Goal: Task Accomplishment & Management: Use online tool/utility

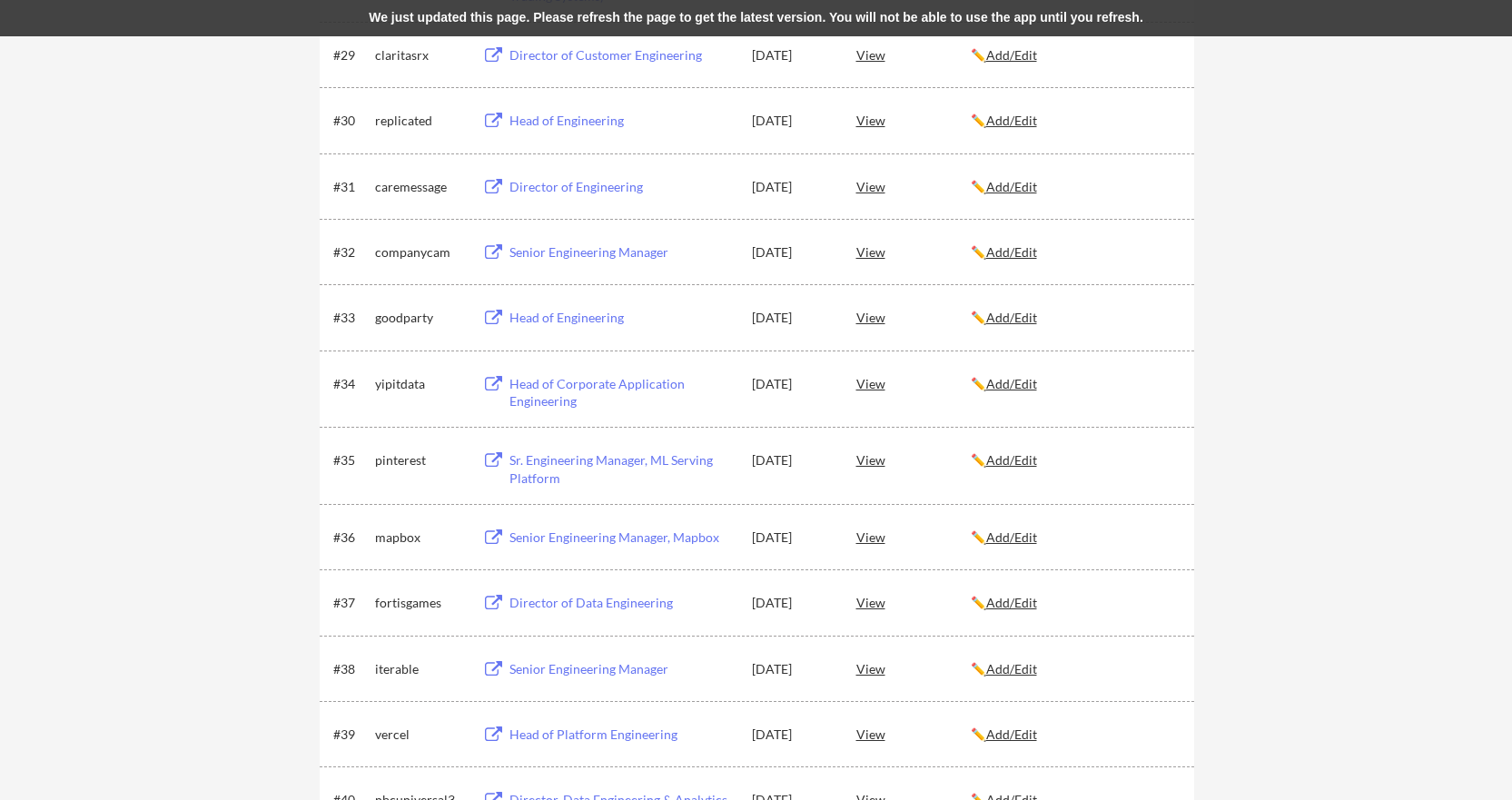
scroll to position [2150, 0]
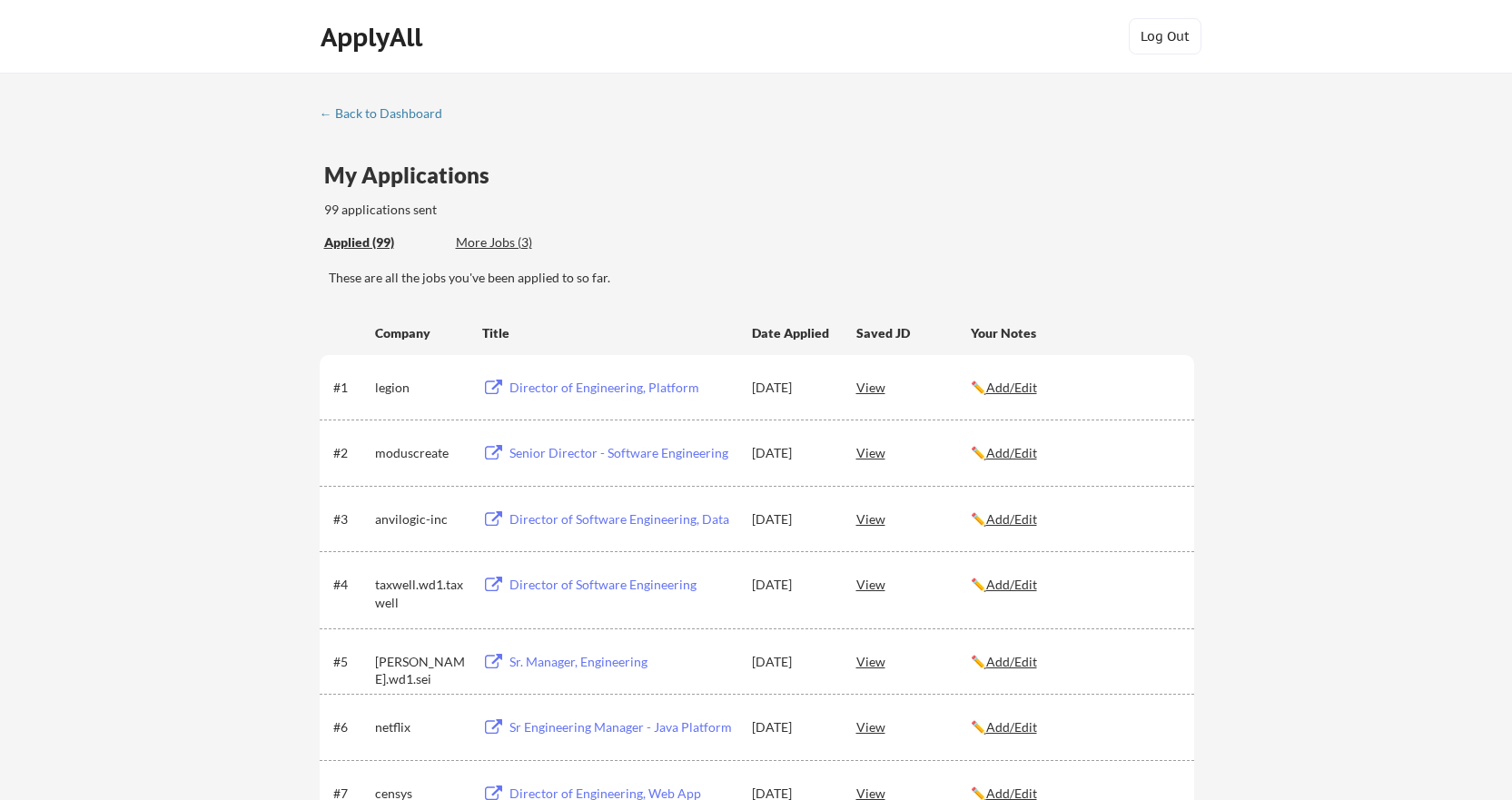
click at [425, 109] on div "← Back to Dashboard" at bounding box center [388, 113] width 137 height 13
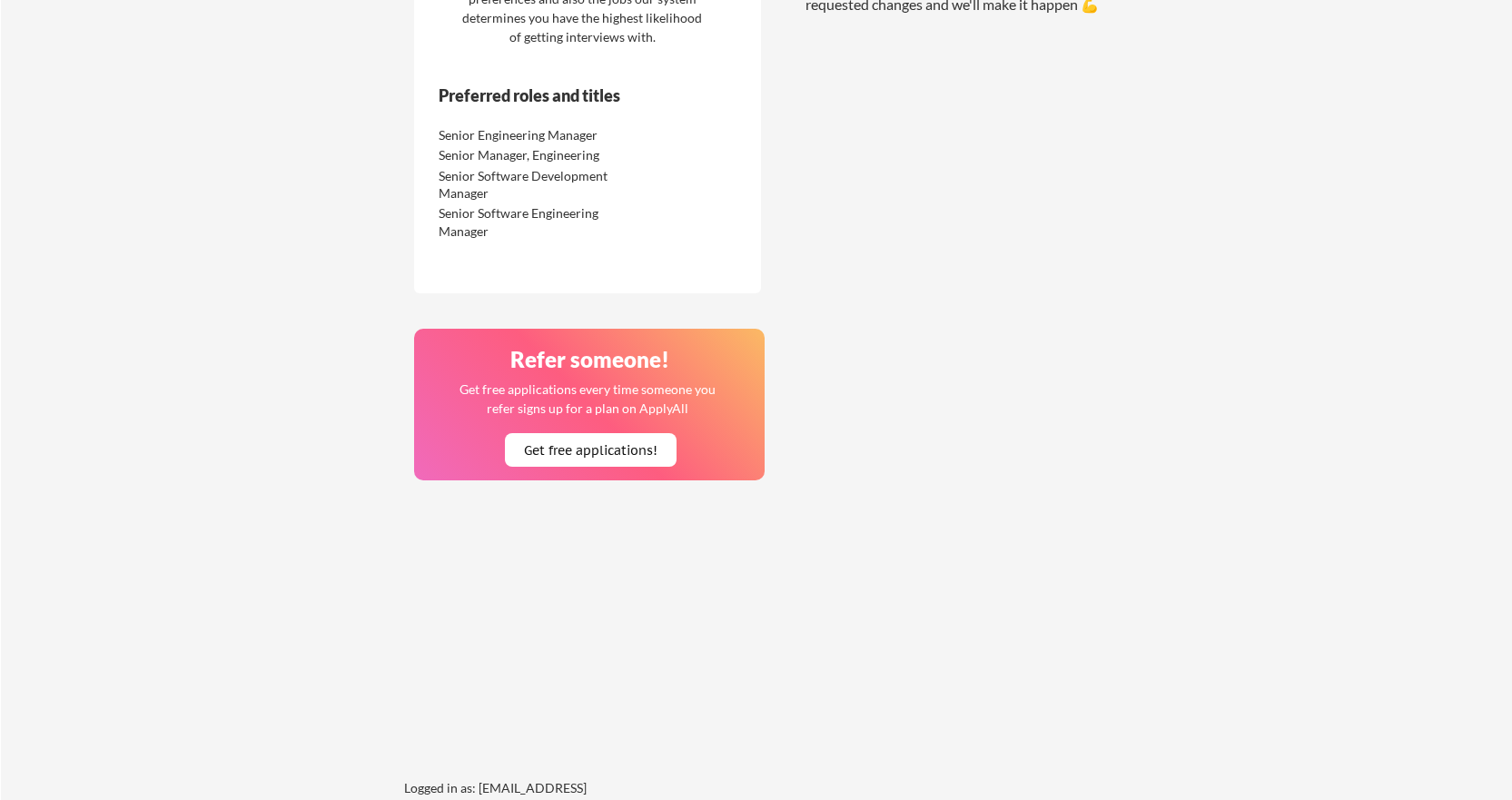
scroll to position [1937, 0]
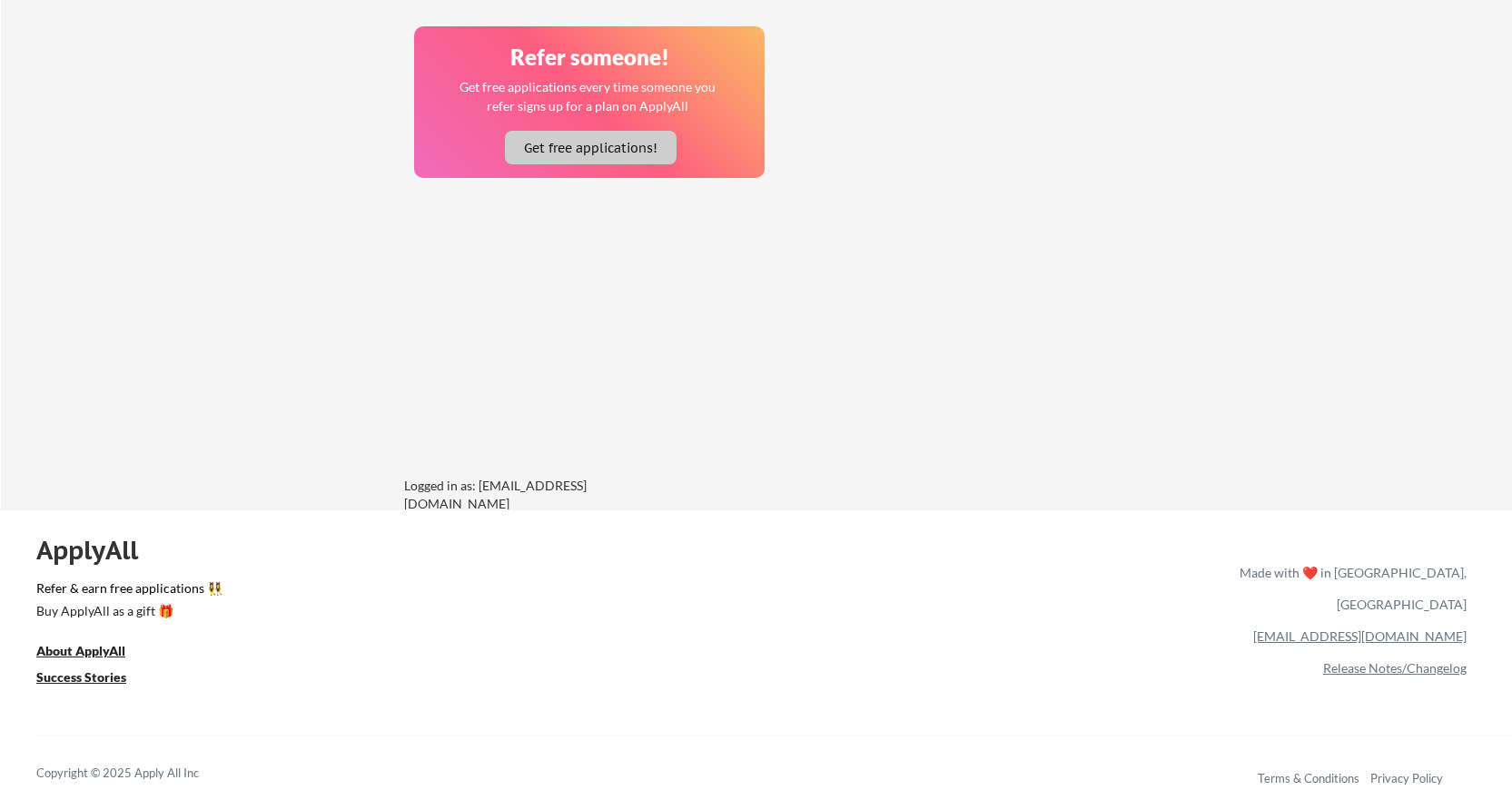
click at [632, 161] on button "Get free applications!" at bounding box center [590, 148] width 171 height 34
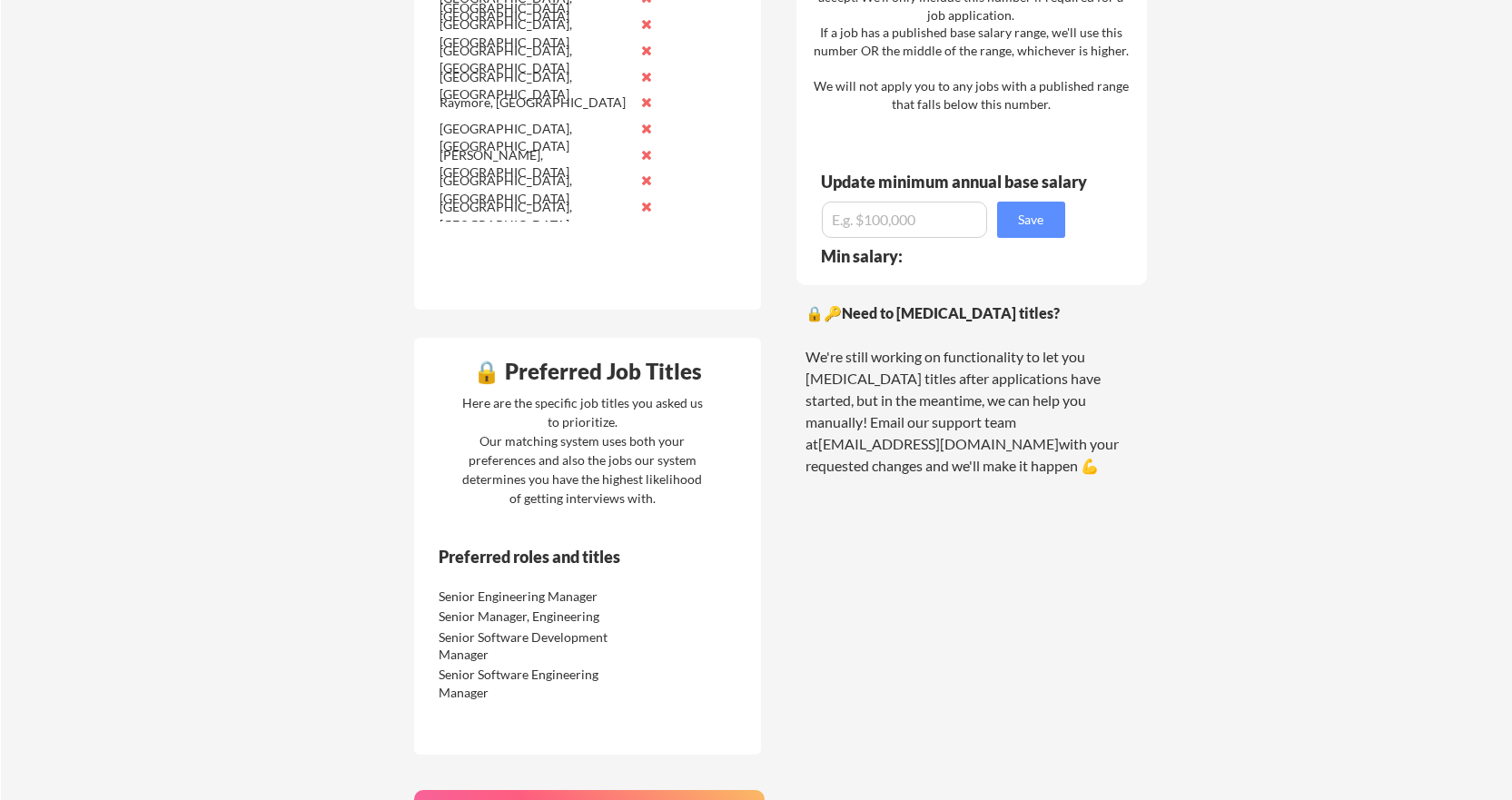
scroll to position [1190, 0]
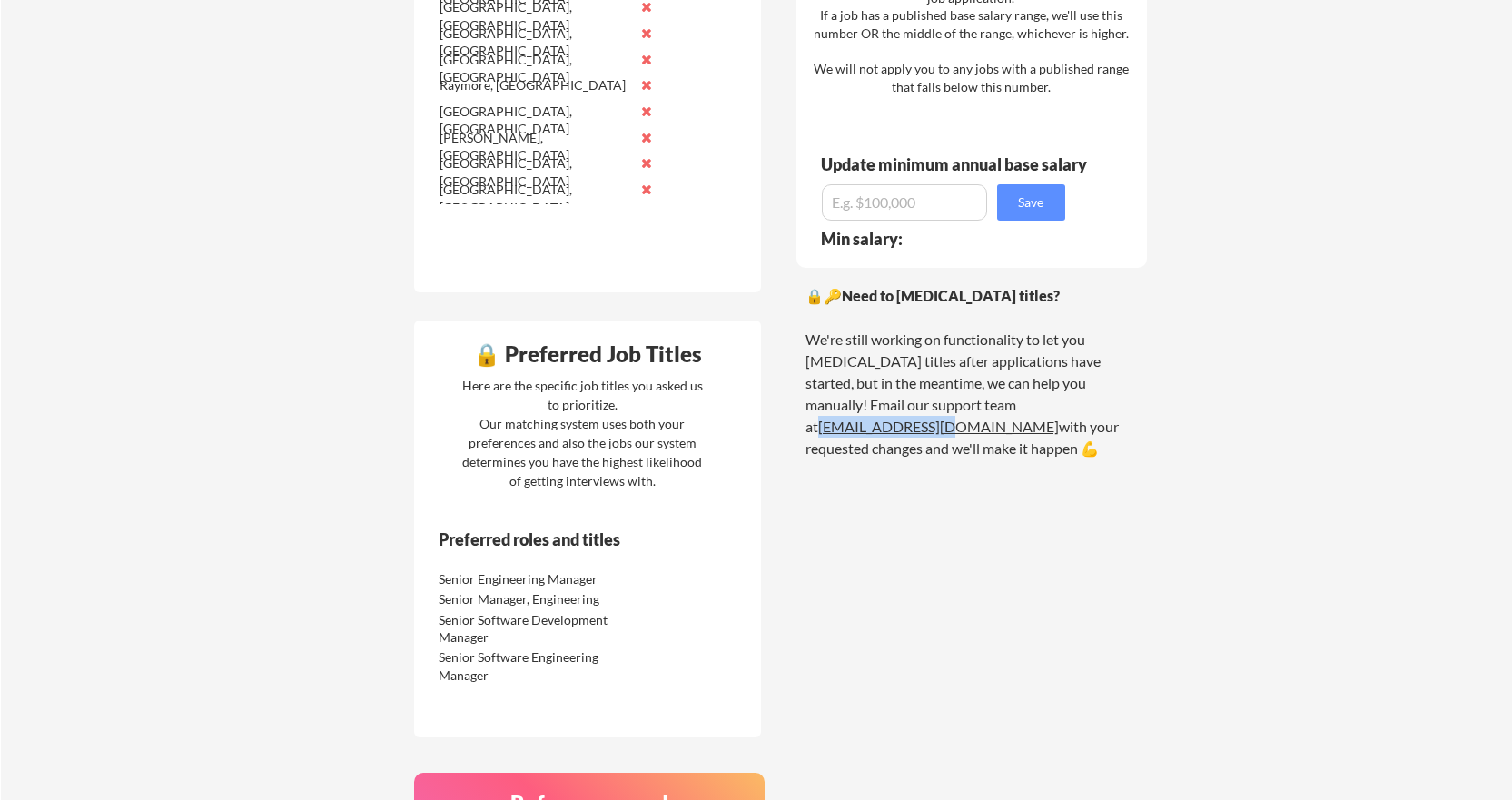
drag, startPoint x: 1032, startPoint y: 405, endPoint x: 911, endPoint y: 410, distance: 121.1
click at [911, 410] on div "🔒🔑 Need to [MEDICAL_DATA] titles? We're still working on functionality to let y…" at bounding box center [971, 372] width 333 height 174
copy link "[EMAIL_ADDRESS][DOMAIN_NAME]"
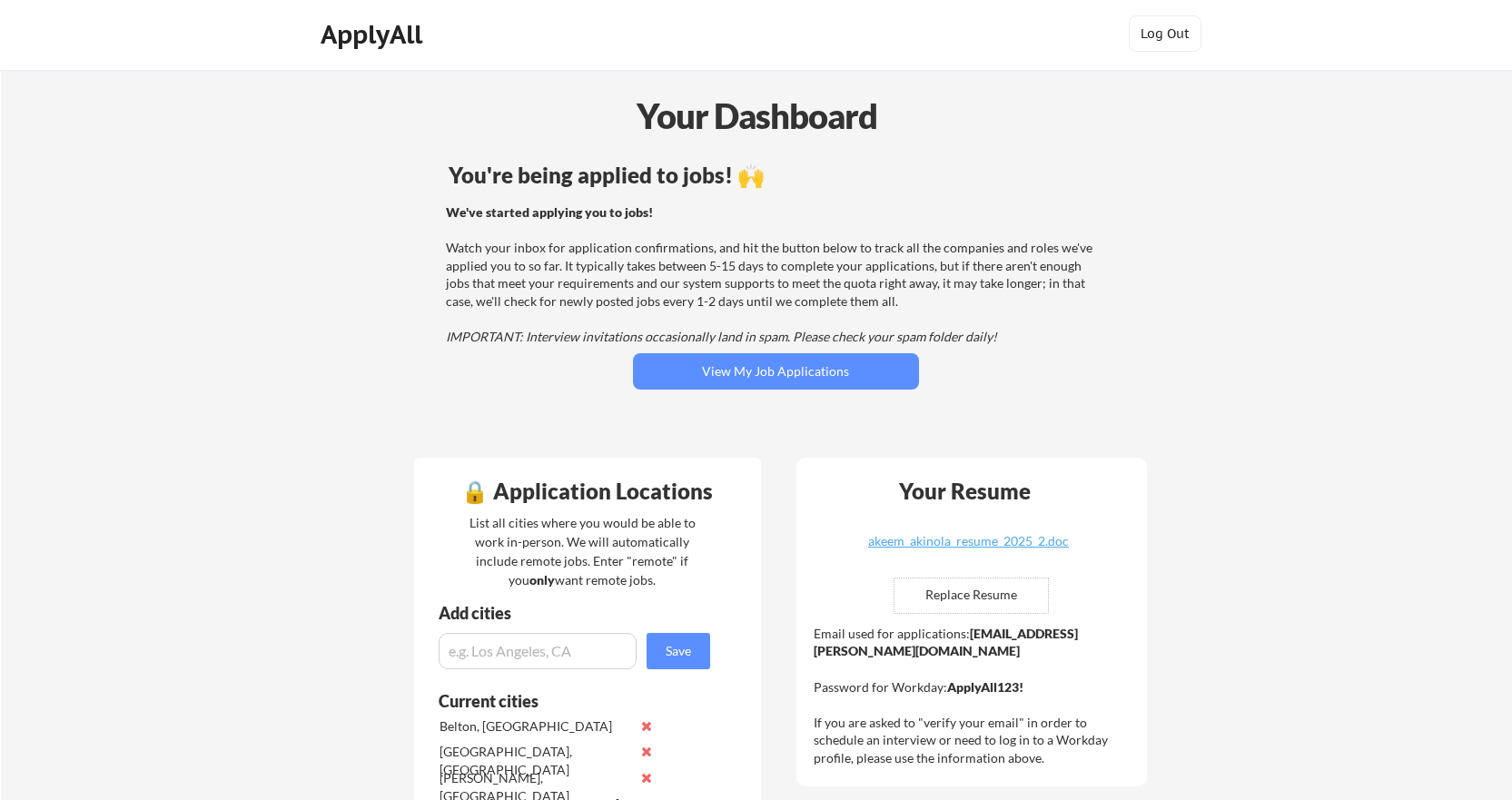
scroll to position [0, 0]
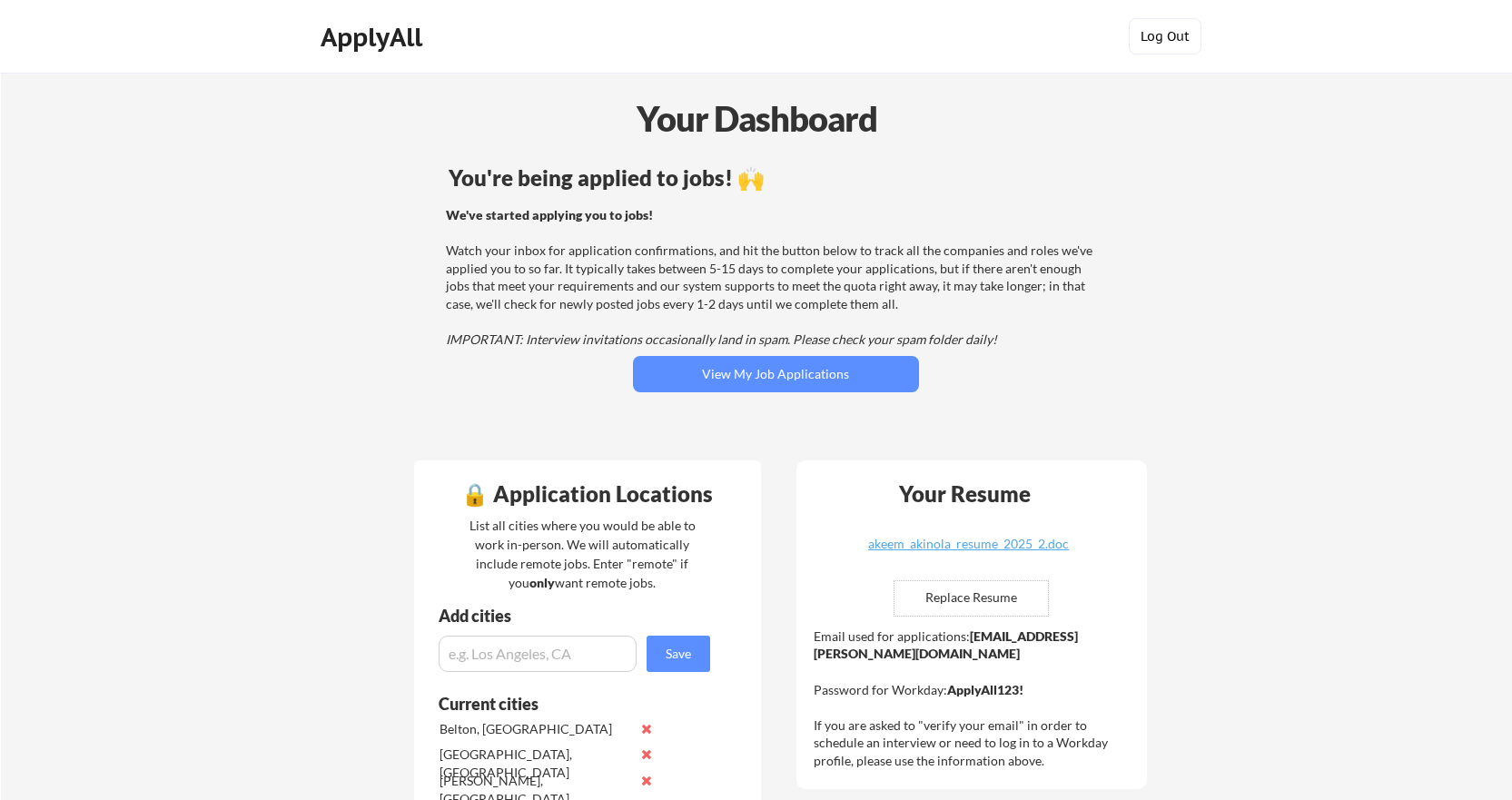
click at [1182, 35] on button "Log Out" at bounding box center [1164, 36] width 72 height 37
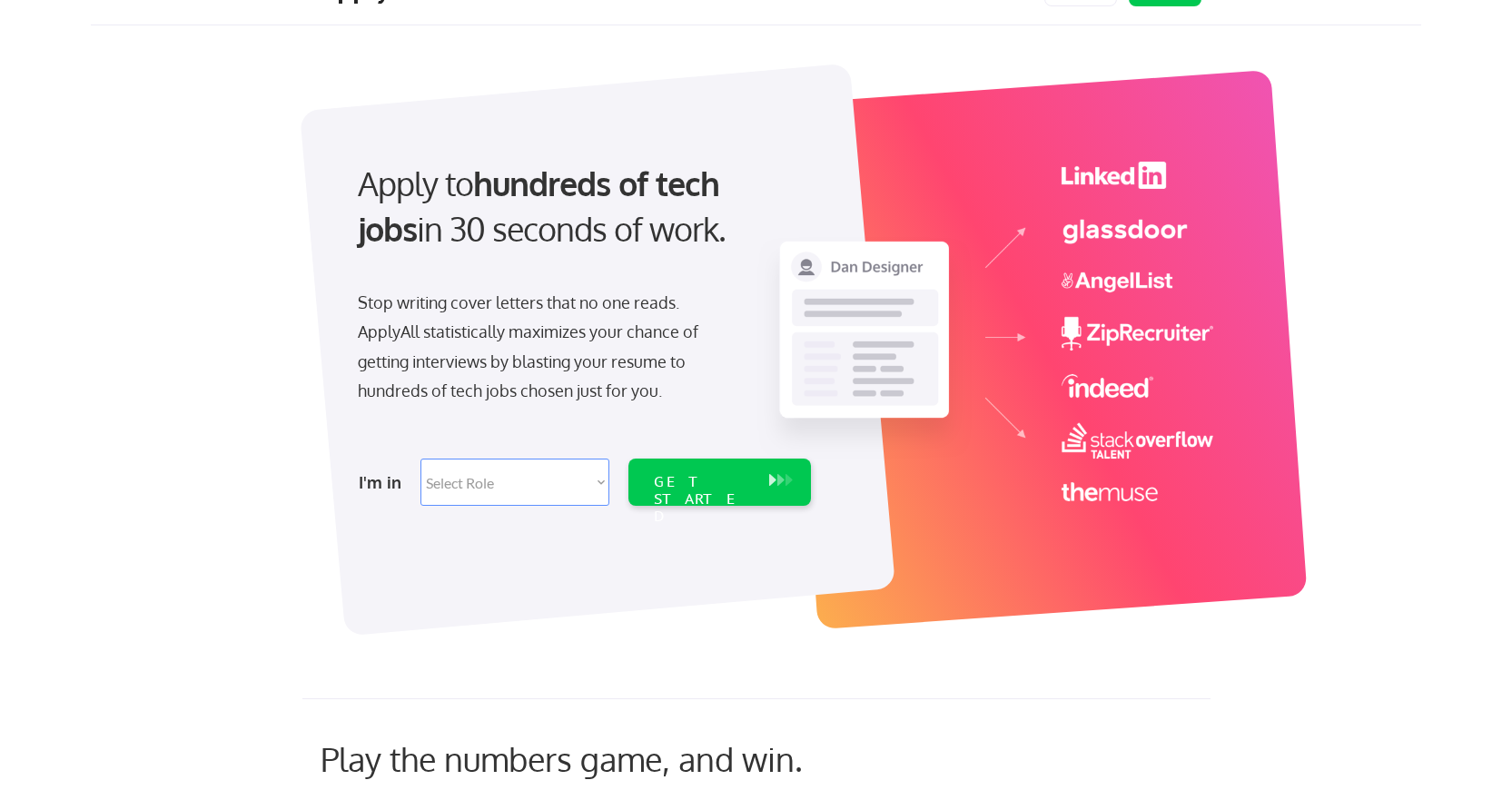
scroll to position [91, 0]
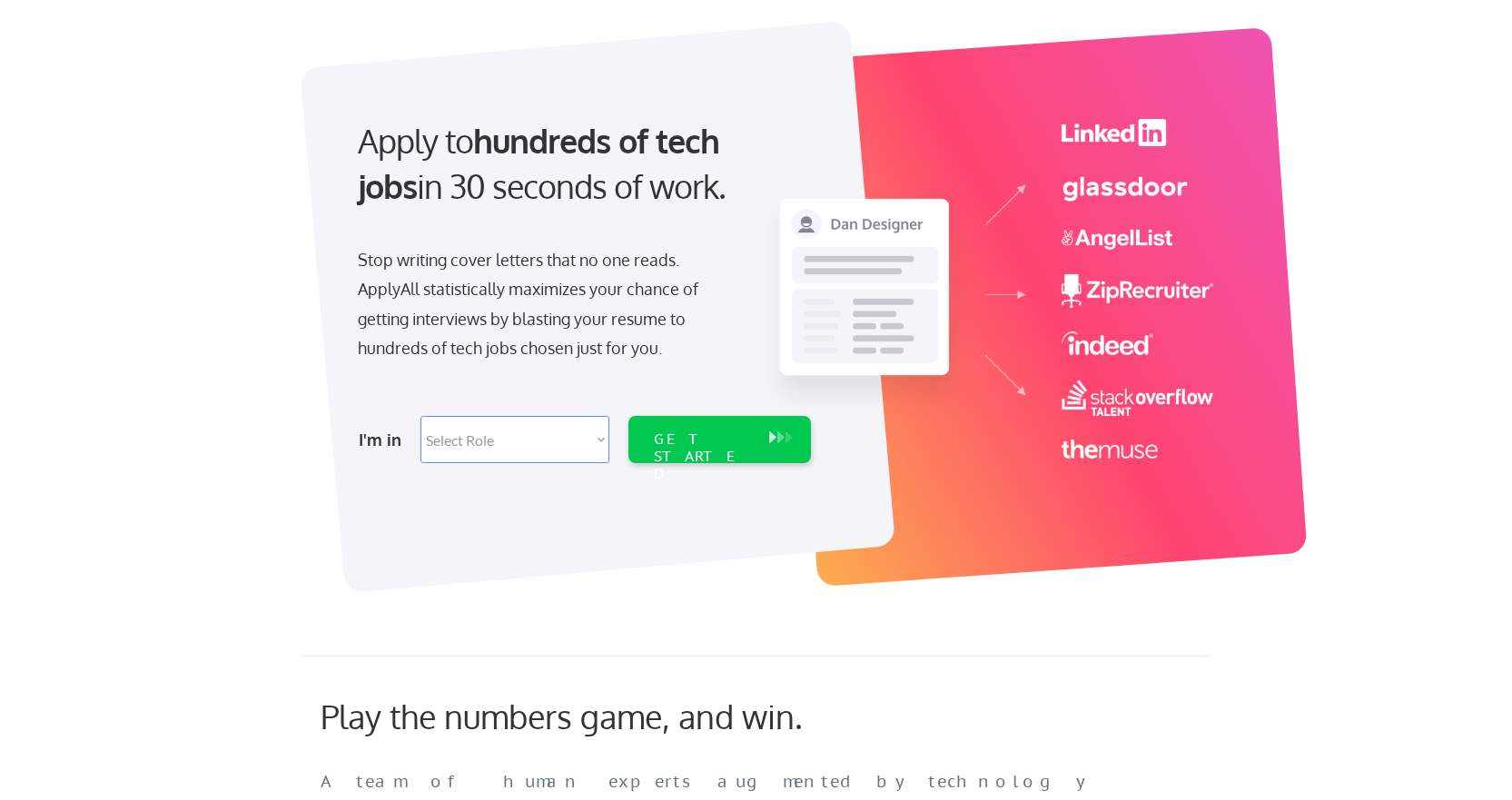
click at [587, 447] on select "Select Role Software Engineering Product Management Customer Success Sales UI/U…" at bounding box center [515, 440] width 189 height 48
select select ""engineering""
click at [421, 416] on select "Select Role Software Engineering Product Management Customer Success Sales UI/U…" at bounding box center [515, 440] width 189 height 48
select select ""engineering""
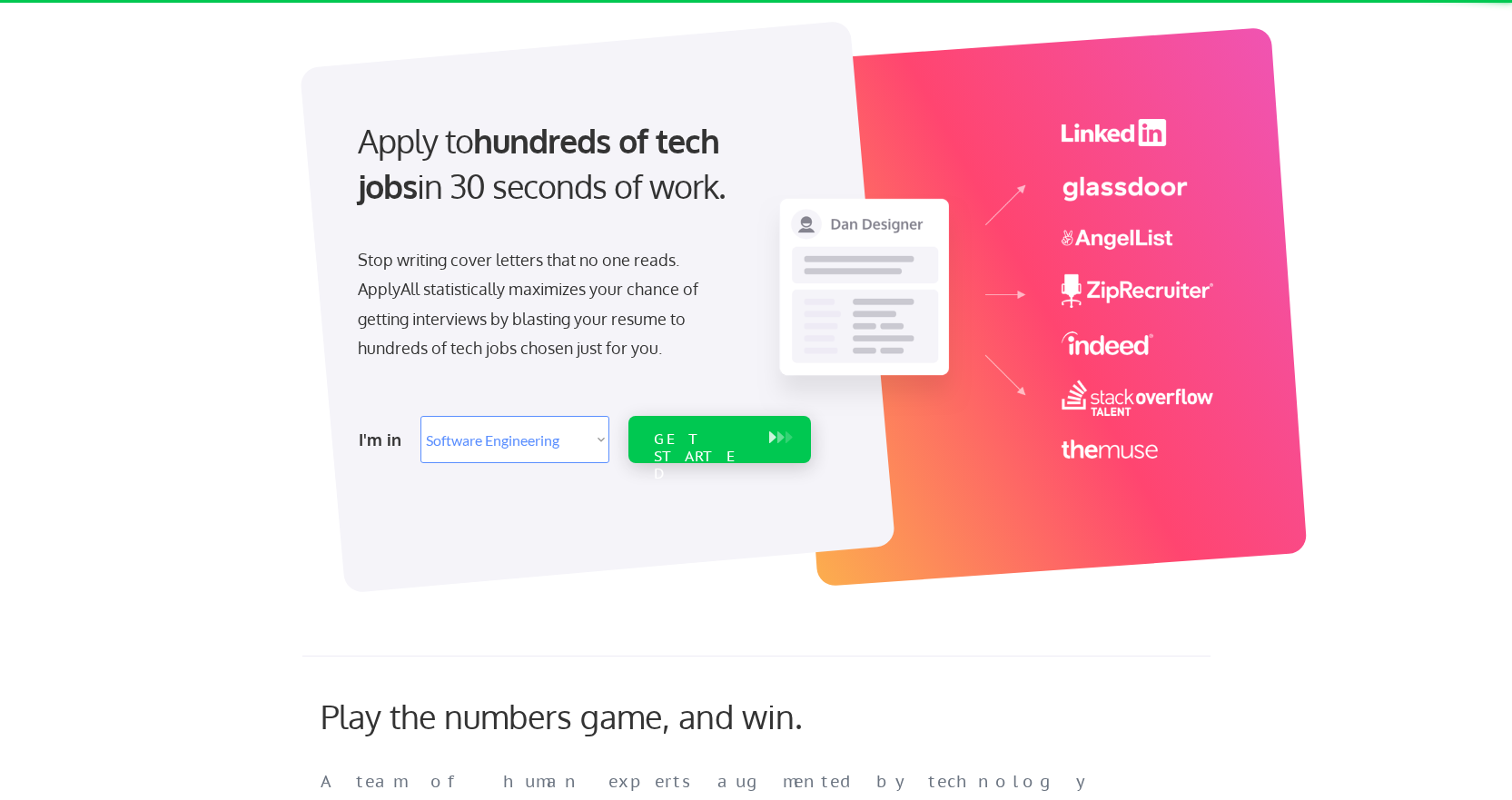
click at [665, 440] on div "GET STARTED" at bounding box center [702, 456] width 97 height 52
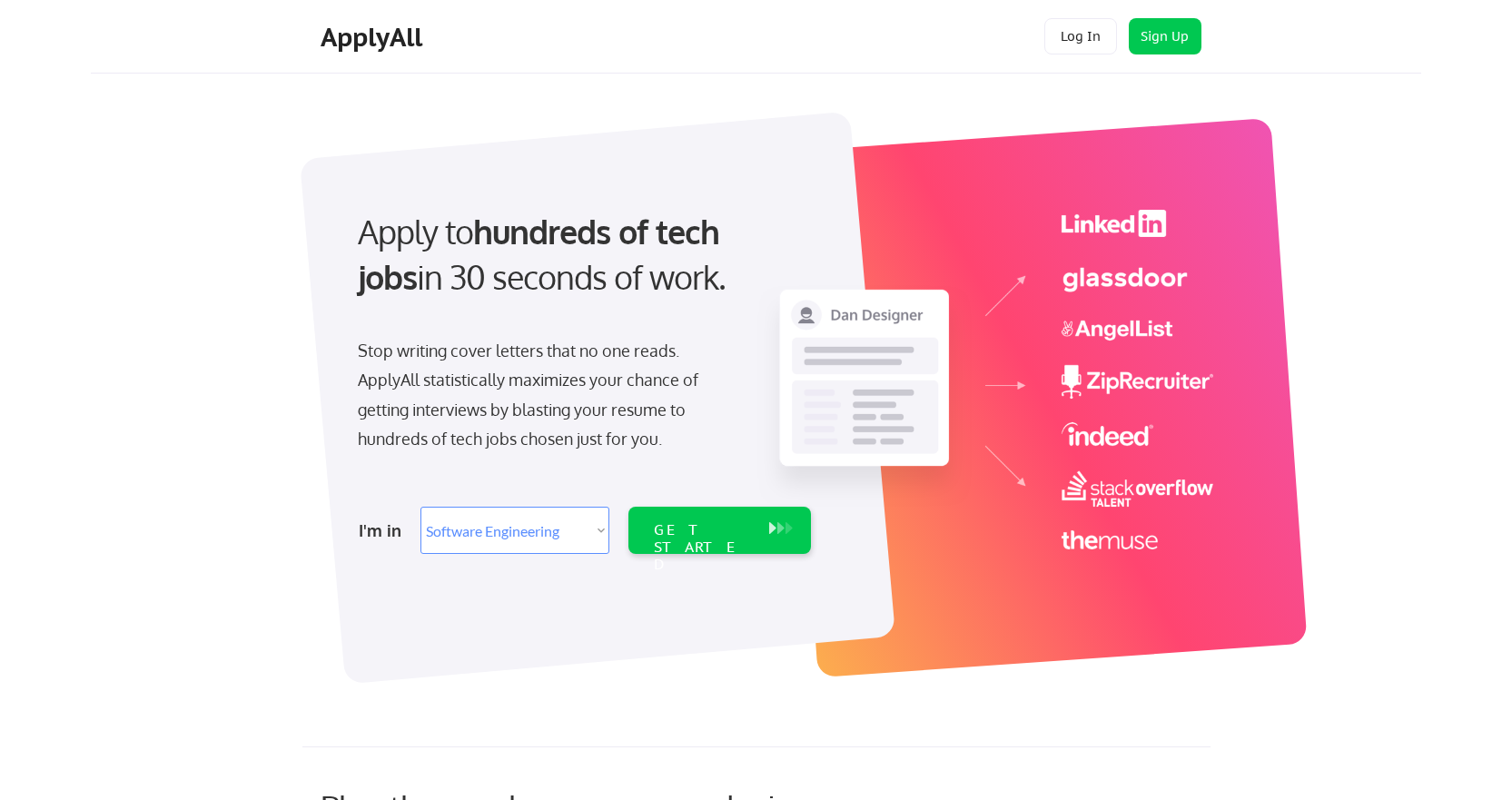
select select ""engineering""
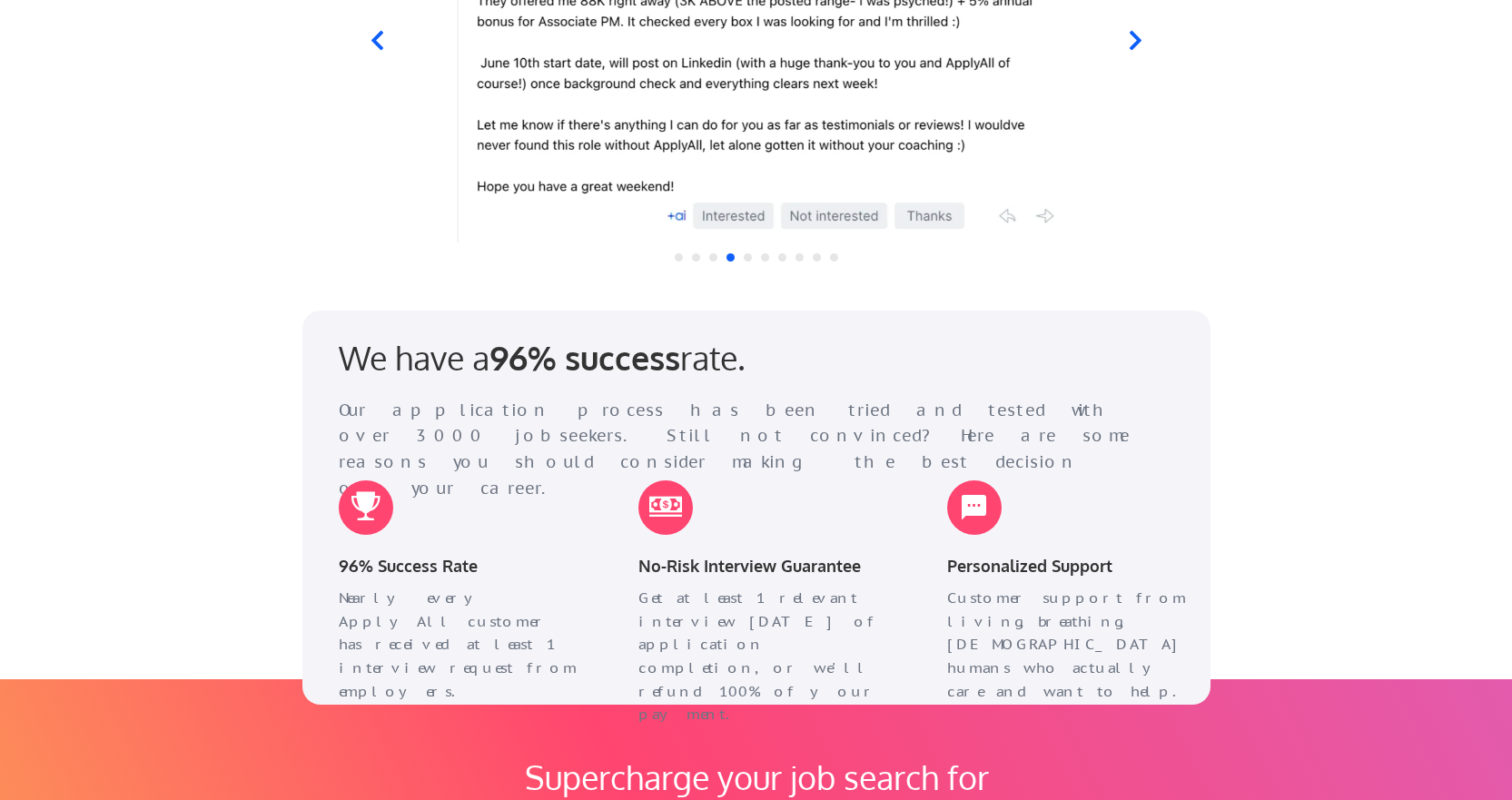
scroll to position [2559, 0]
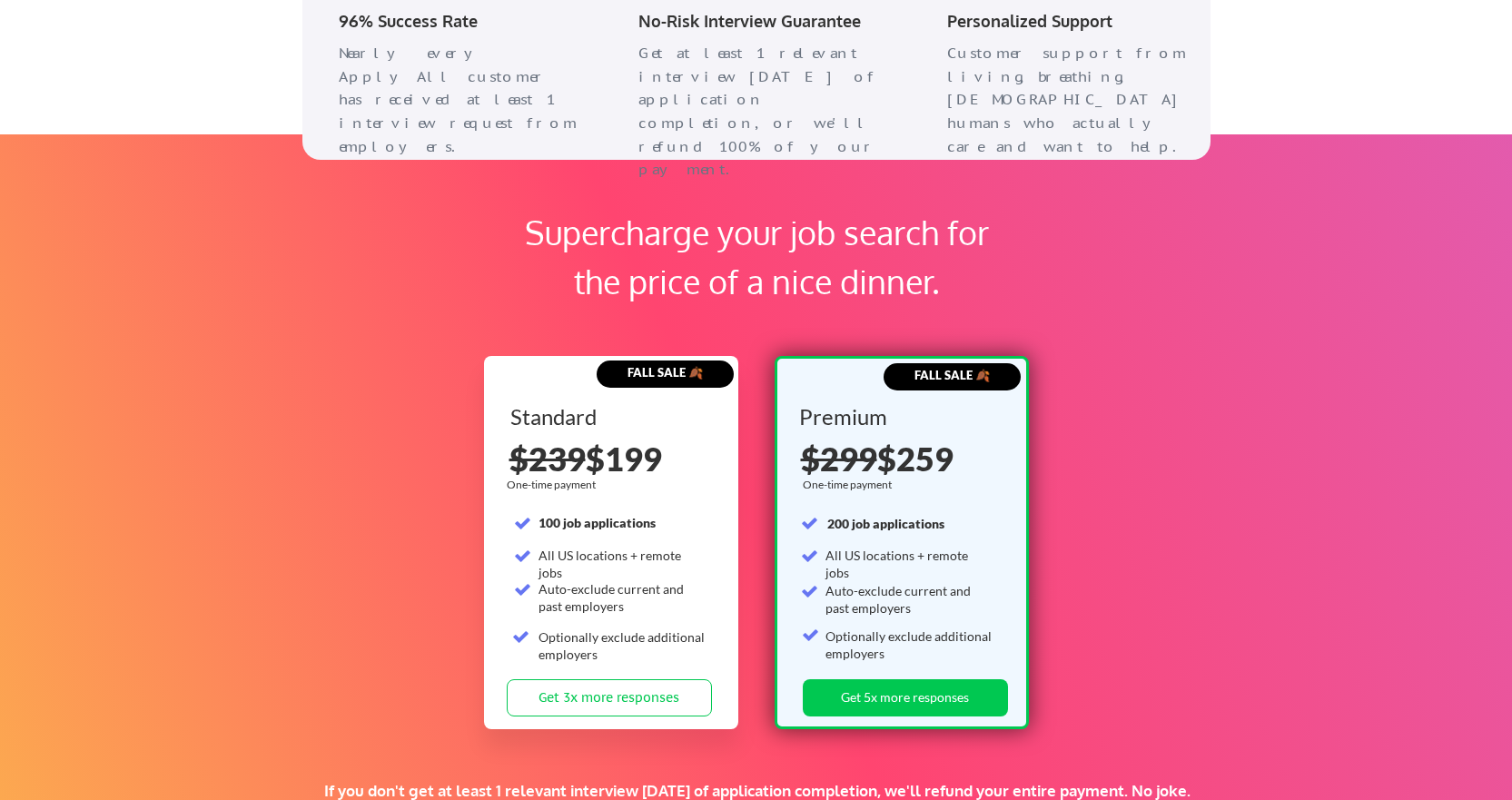
select select ""PLACEHOLDER_1427118222253""
